Goal: Task Accomplishment & Management: Manage account settings

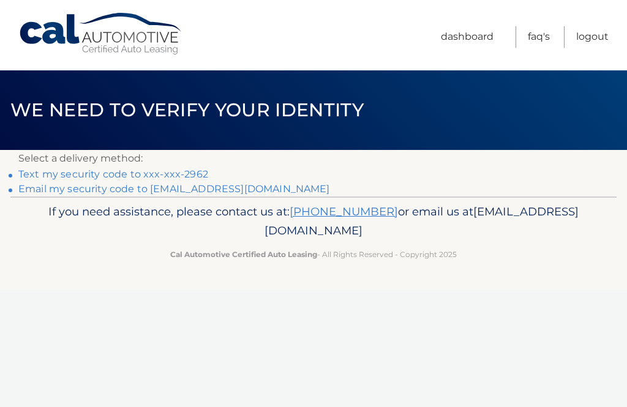
click at [167, 169] on link "Text my security code to xxx-xxx-2962" at bounding box center [113, 174] width 190 height 12
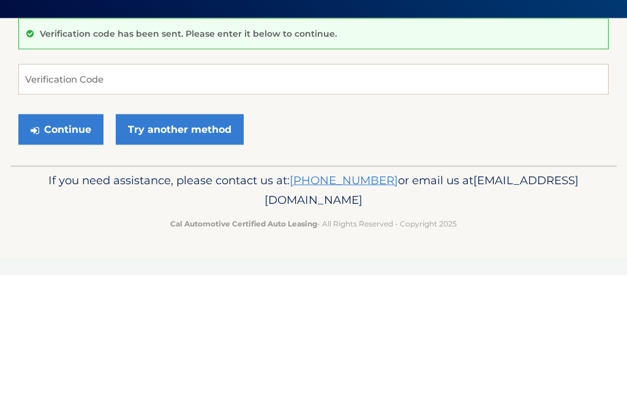
scroll to position [132, 0]
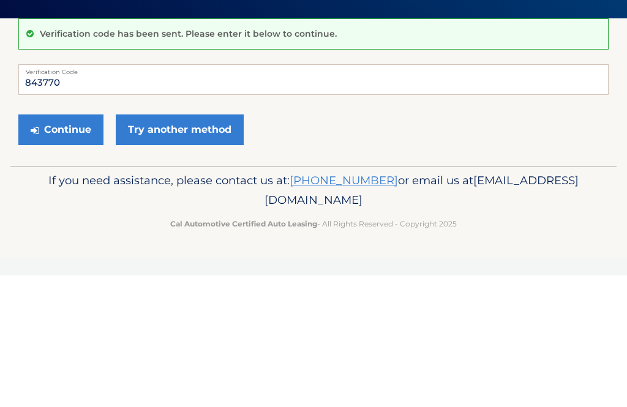
type input "843770"
click at [77, 246] on button "Continue" at bounding box center [60, 261] width 85 height 31
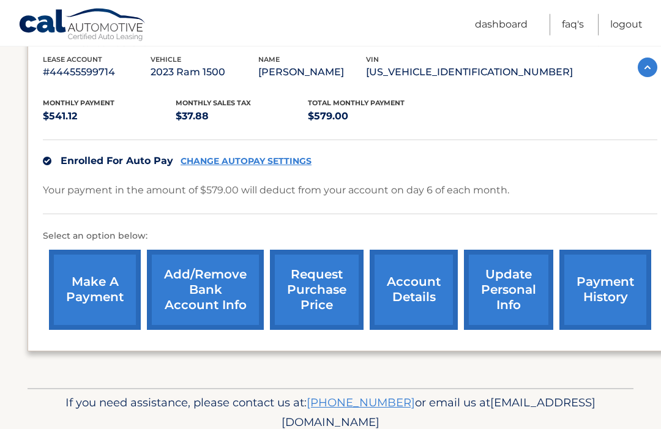
scroll to position [217, 0]
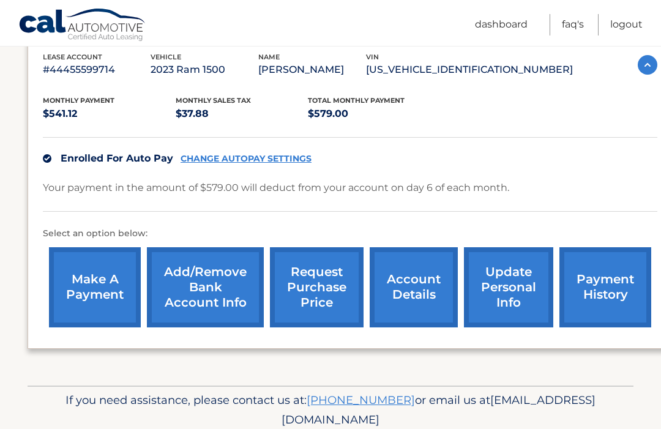
click at [618, 290] on link "payment history" at bounding box center [606, 287] width 92 height 80
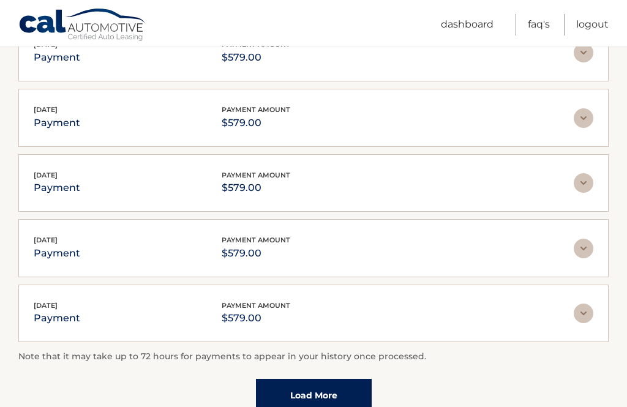
scroll to position [354, 0]
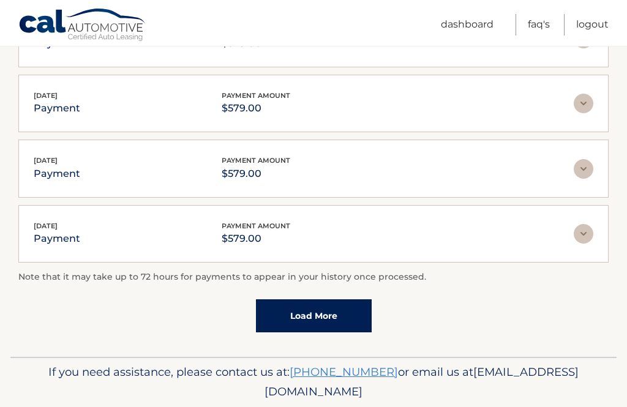
click at [337, 305] on link "Load More" at bounding box center [314, 315] width 116 height 33
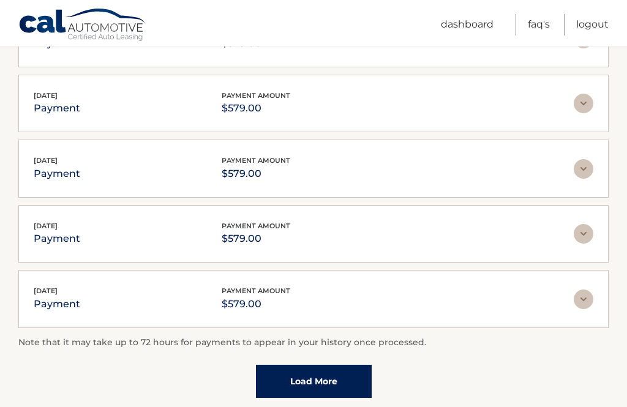
click at [328, 376] on link "Load More" at bounding box center [314, 381] width 116 height 33
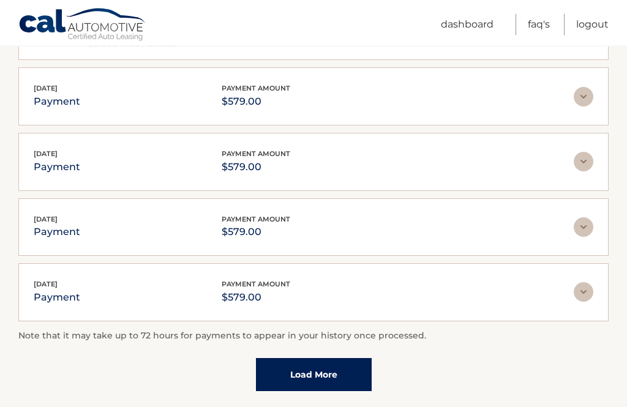
scroll to position [744, 0]
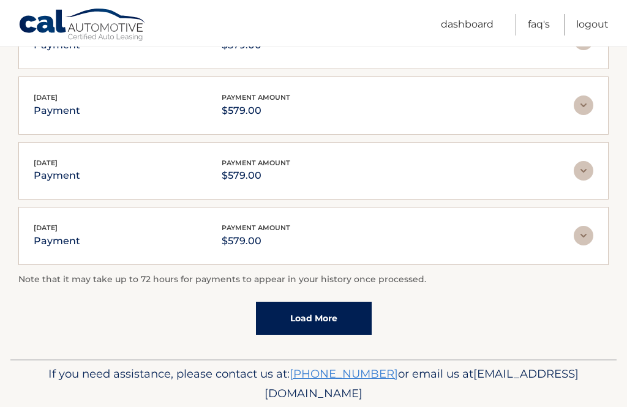
click at [324, 314] on link "Load More" at bounding box center [314, 318] width 116 height 33
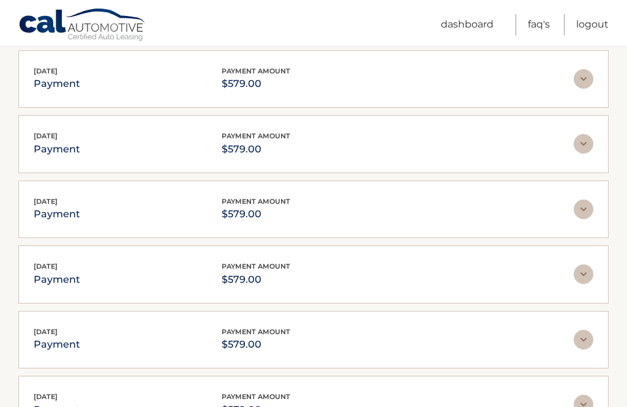
scroll to position [1068, 0]
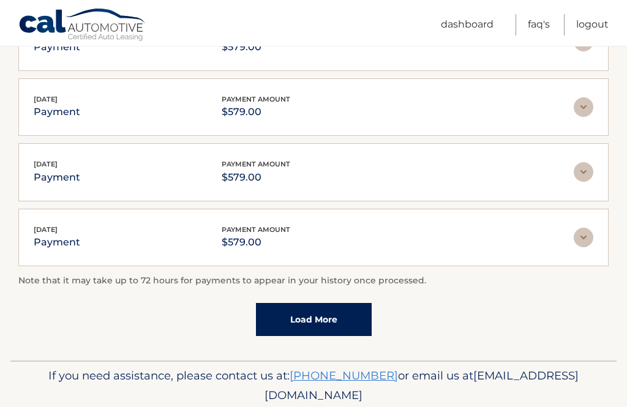
click at [336, 316] on link "Load More" at bounding box center [314, 319] width 116 height 33
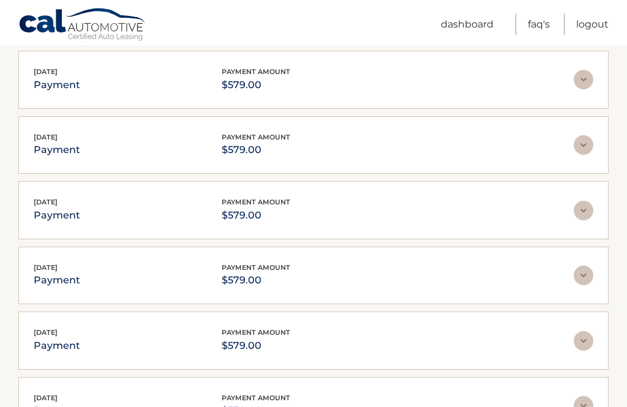
scroll to position [1393, 0]
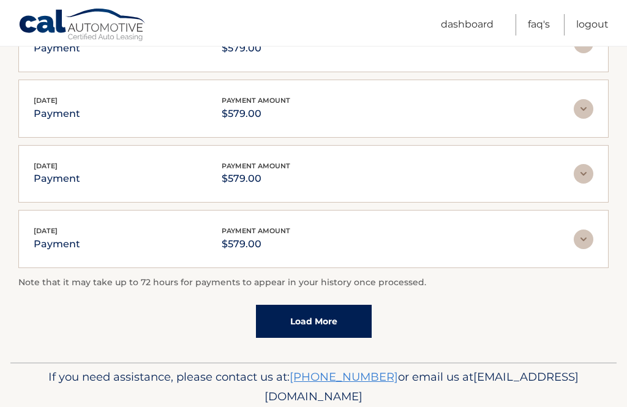
click at [342, 319] on link "Load More" at bounding box center [314, 321] width 116 height 33
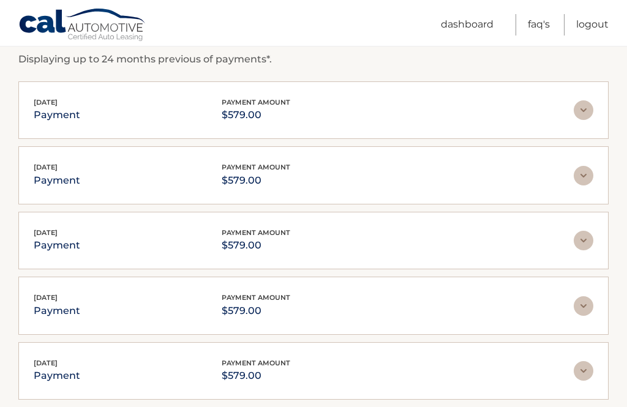
scroll to position [0, 0]
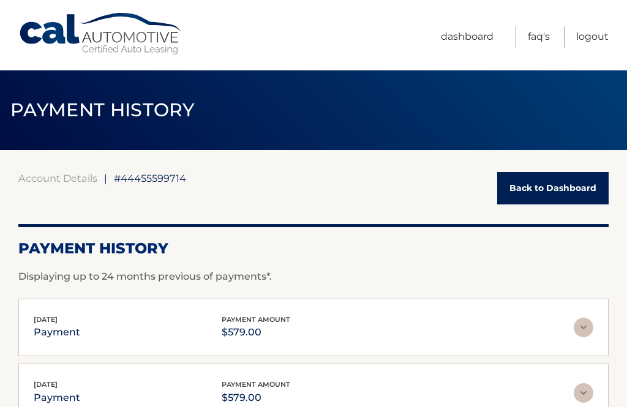
click at [473, 36] on link "Dashboard" at bounding box center [467, 36] width 53 height 21
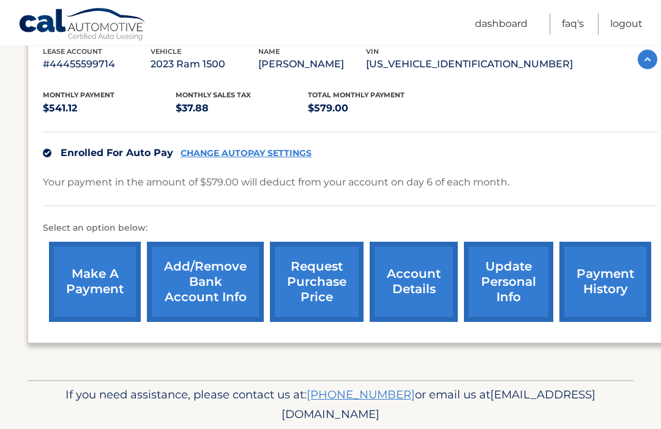
scroll to position [222, 0]
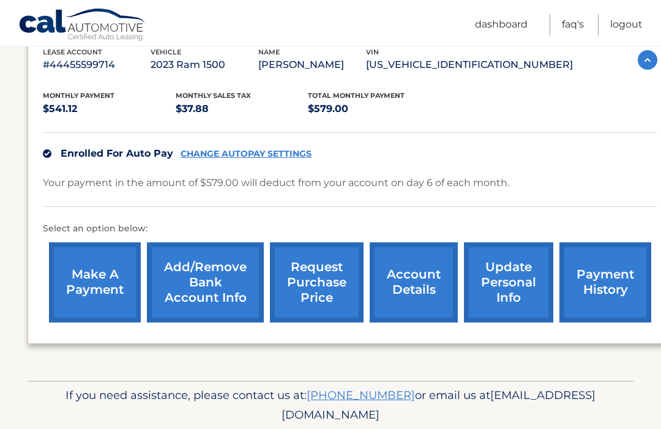
click at [437, 276] on link "account details" at bounding box center [414, 282] width 88 height 80
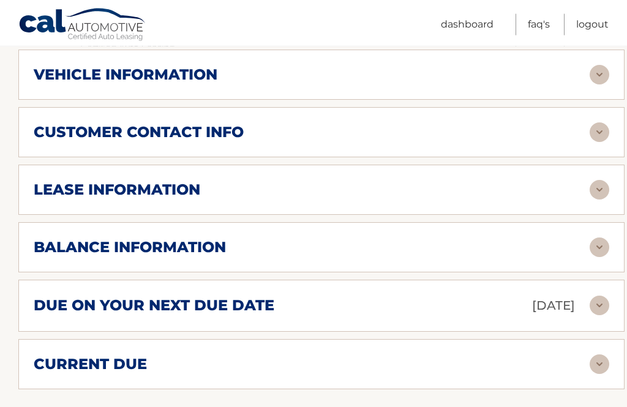
scroll to position [545, 0]
click at [602, 193] on img at bounding box center [600, 190] width 20 height 20
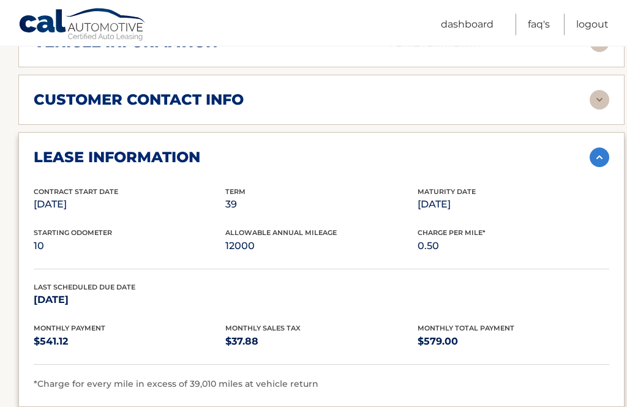
scroll to position [576, 0]
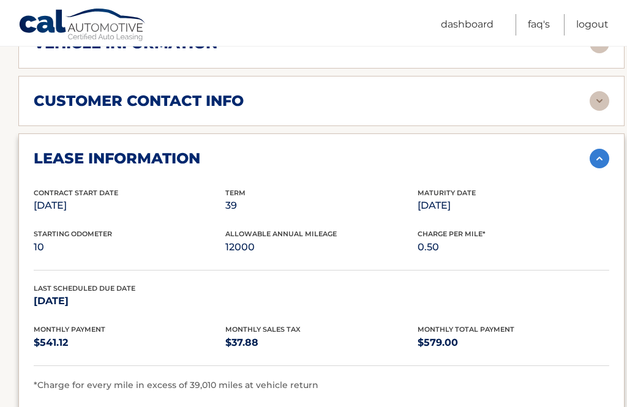
click at [601, 159] on img at bounding box center [600, 159] width 20 height 20
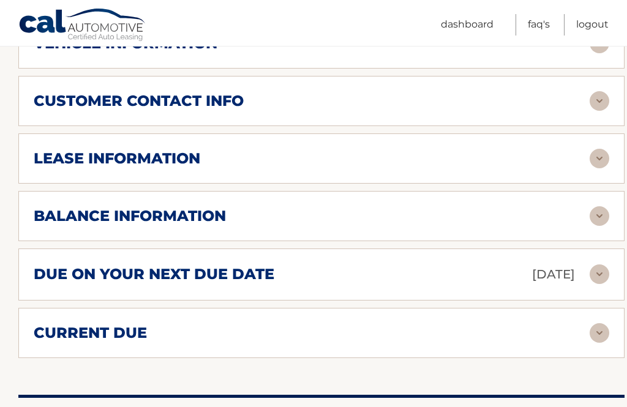
click at [604, 212] on img at bounding box center [600, 216] width 20 height 20
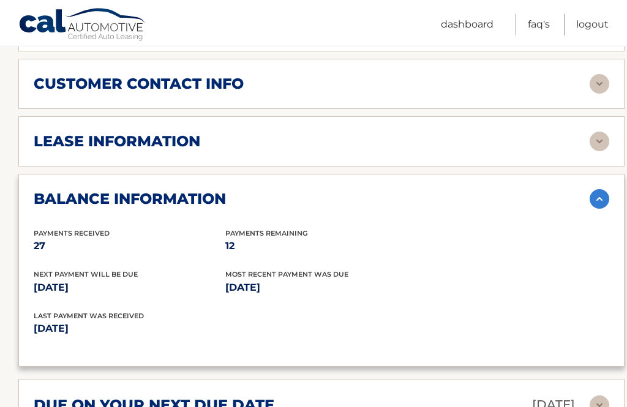
scroll to position [593, 0]
click at [607, 202] on img at bounding box center [600, 199] width 20 height 20
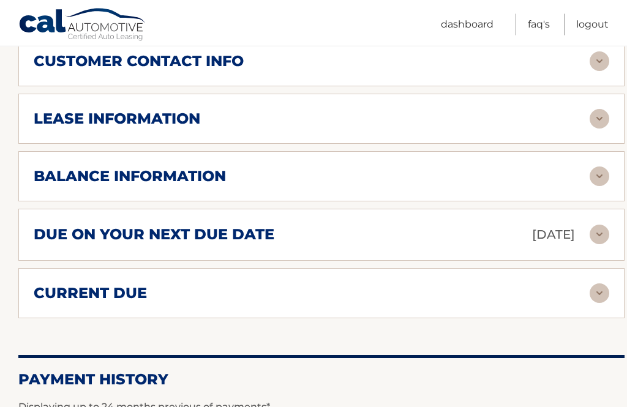
scroll to position [620, 0]
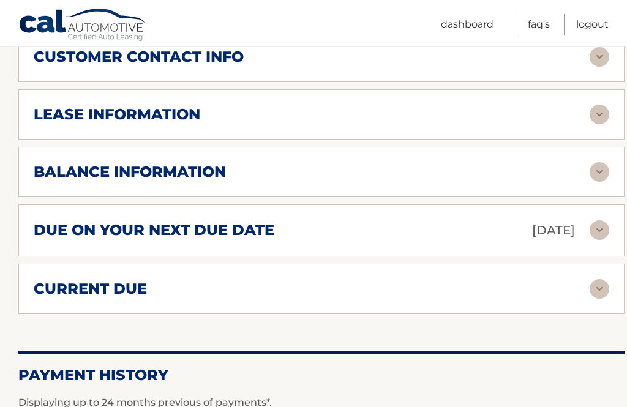
click at [605, 286] on img at bounding box center [600, 289] width 20 height 20
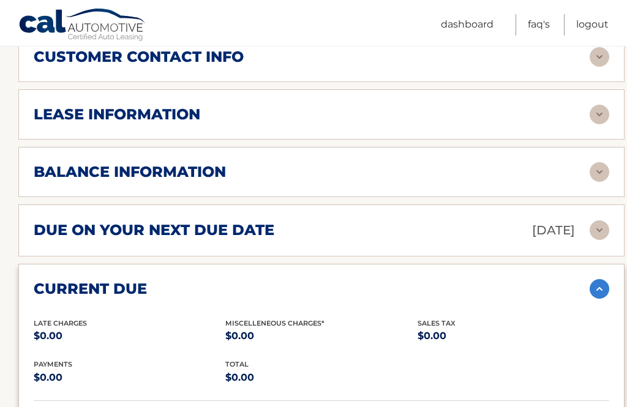
click at [605, 279] on img at bounding box center [600, 289] width 20 height 20
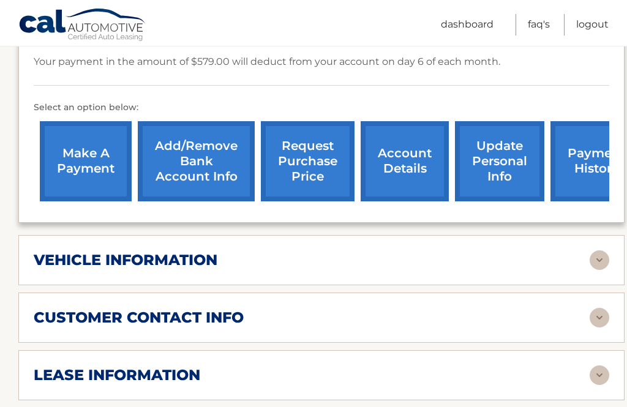
scroll to position [359, 0]
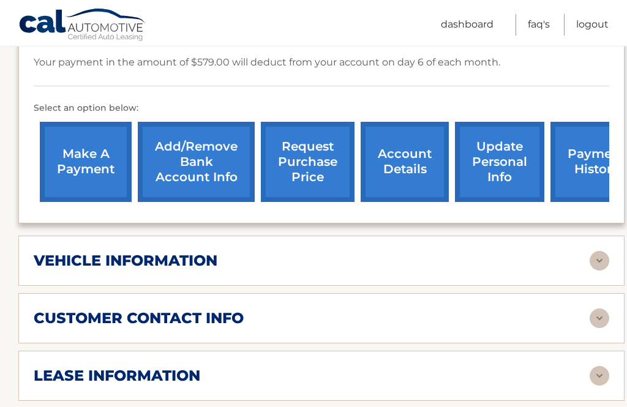
click at [303, 153] on link "request purchase price" at bounding box center [308, 162] width 94 height 80
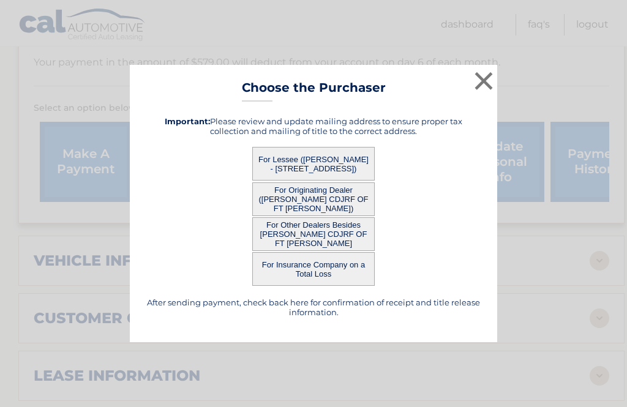
click at [348, 198] on button "For Originating Dealer ([PERSON_NAME] CDJRF OF FT [PERSON_NAME])" at bounding box center [313, 199] width 122 height 34
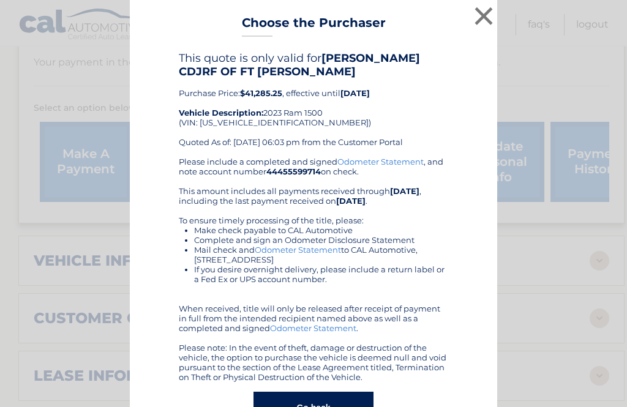
click at [335, 187] on div "Please include a completed and signed Odometer Statement , and note account num…" at bounding box center [313, 269] width 269 height 225
click at [492, 18] on button "×" at bounding box center [483, 16] width 24 height 24
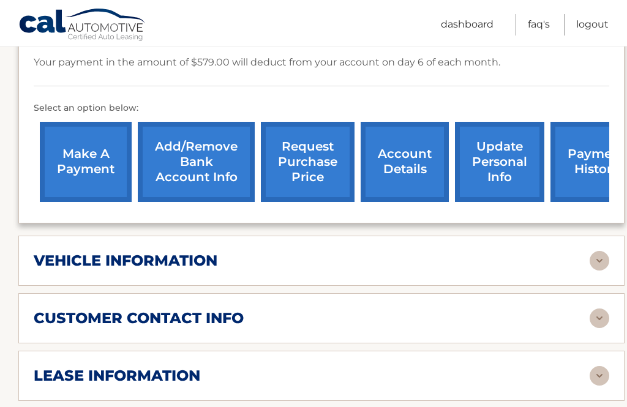
click at [320, 165] on link "request purchase price" at bounding box center [308, 162] width 94 height 80
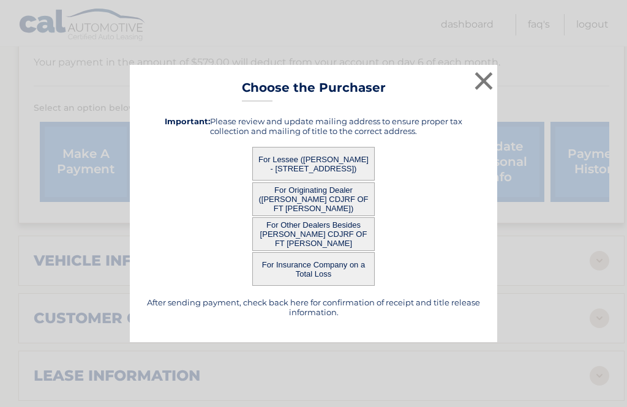
click at [323, 157] on button "For Lessee ([PERSON_NAME] - [STREET_ADDRESS])" at bounding box center [313, 164] width 122 height 34
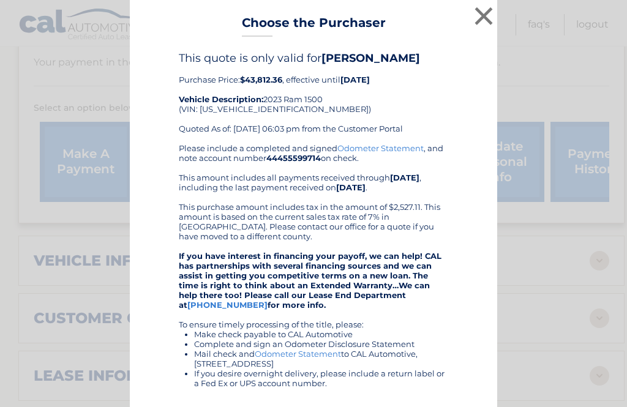
click at [486, 17] on button "×" at bounding box center [483, 16] width 24 height 24
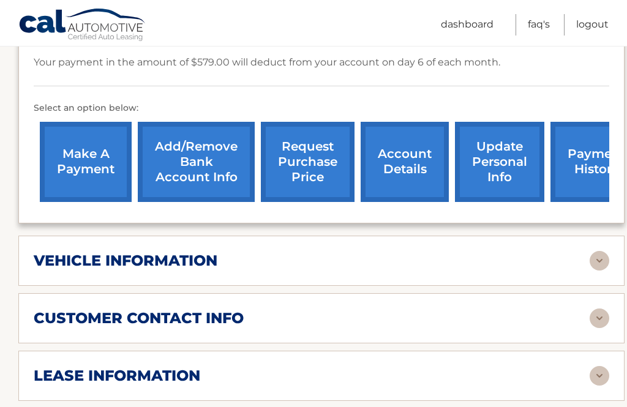
click at [313, 166] on link "request purchase price" at bounding box center [308, 162] width 94 height 80
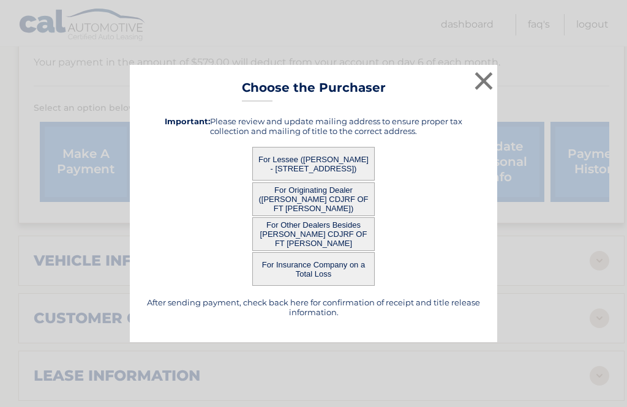
click at [322, 233] on button "For Other Dealers Besides [PERSON_NAME] CDJRF OF FT [PERSON_NAME]" at bounding box center [313, 234] width 122 height 34
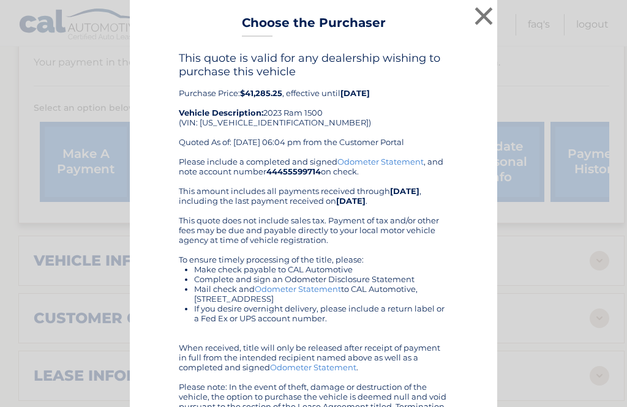
click at [489, 23] on button "×" at bounding box center [483, 16] width 24 height 24
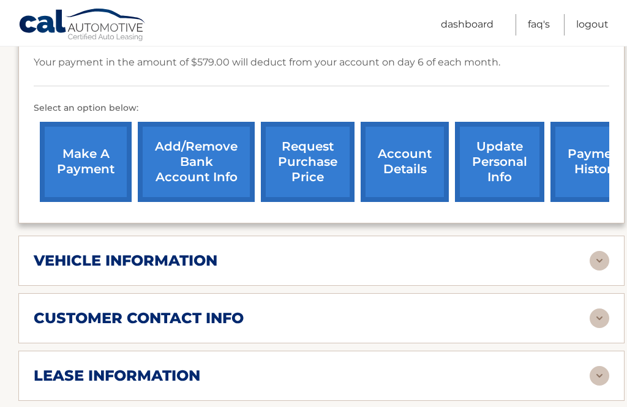
click at [304, 163] on link "request purchase price" at bounding box center [308, 162] width 94 height 80
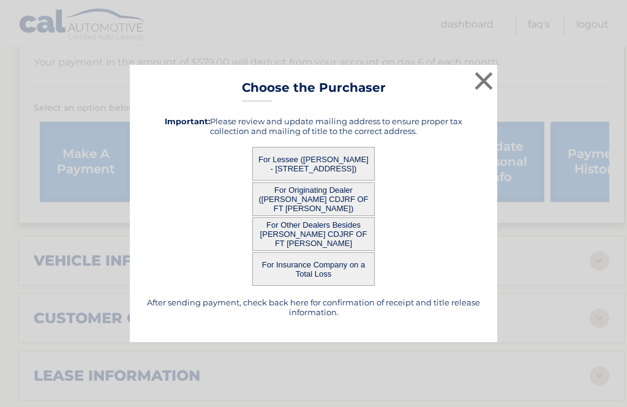
click at [324, 162] on button "For Lessee ([PERSON_NAME] - [STREET_ADDRESS])" at bounding box center [313, 164] width 122 height 34
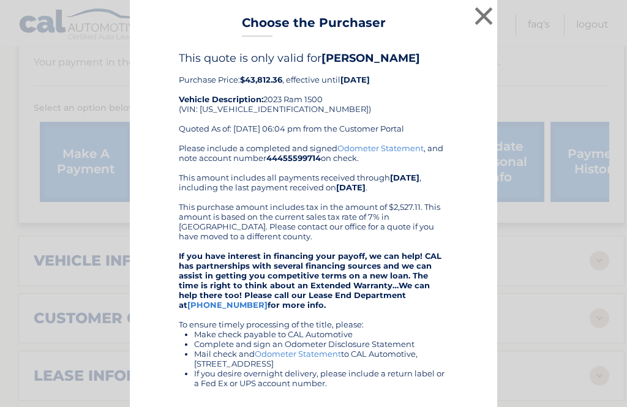
click at [492, 12] on button "×" at bounding box center [483, 16] width 24 height 24
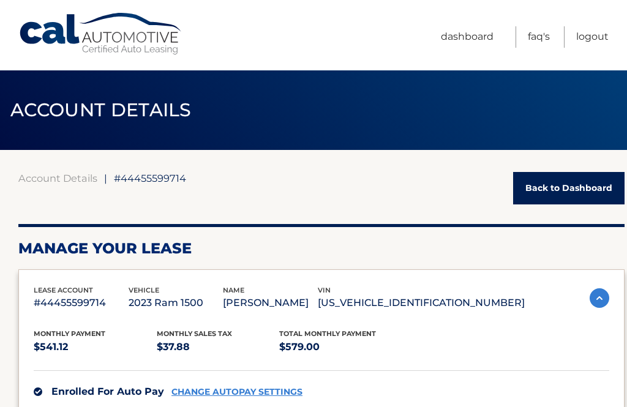
click at [597, 33] on link "Logout" at bounding box center [592, 36] width 32 height 21
